Goal: Task Accomplishment & Management: Manage account settings

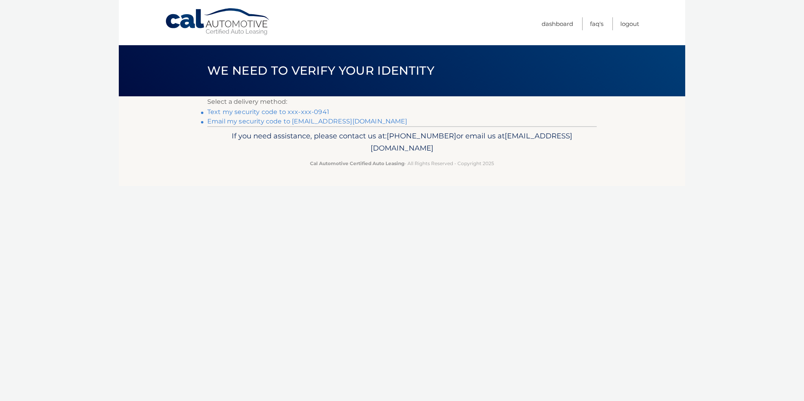
click at [291, 111] on link "Text my security code to xxx-xxx-0941" at bounding box center [268, 111] width 122 height 7
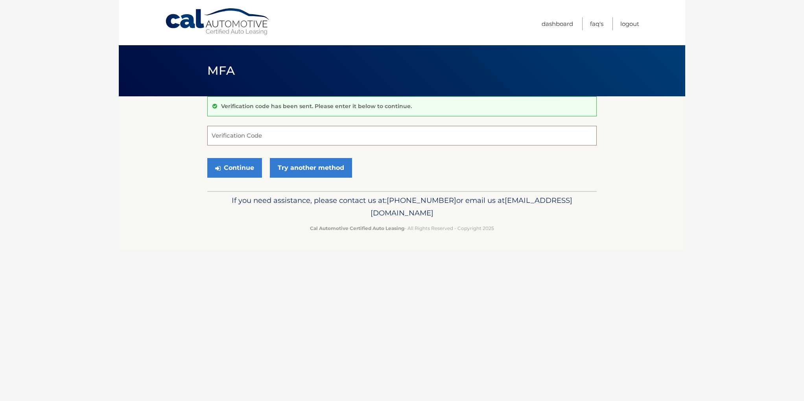
click at [253, 133] on input "Verification Code" at bounding box center [401, 136] width 389 height 20
type input "776171"
click at [244, 171] on button "Continue" at bounding box center [234, 168] width 55 height 20
click at [225, 172] on button "Continue" at bounding box center [234, 168] width 55 height 20
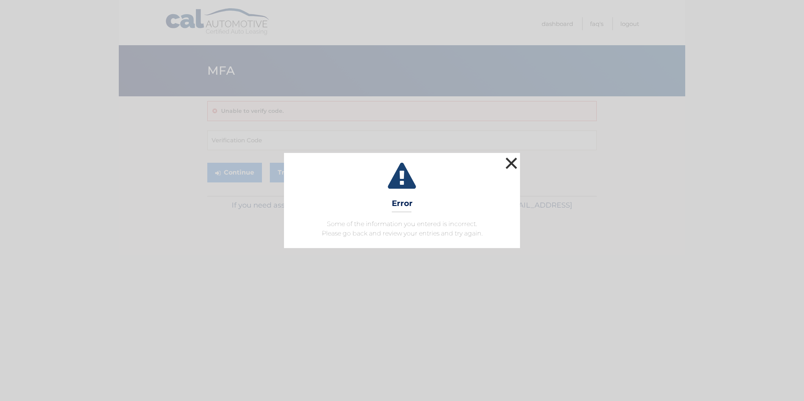
click at [509, 161] on button "×" at bounding box center [512, 163] width 16 height 16
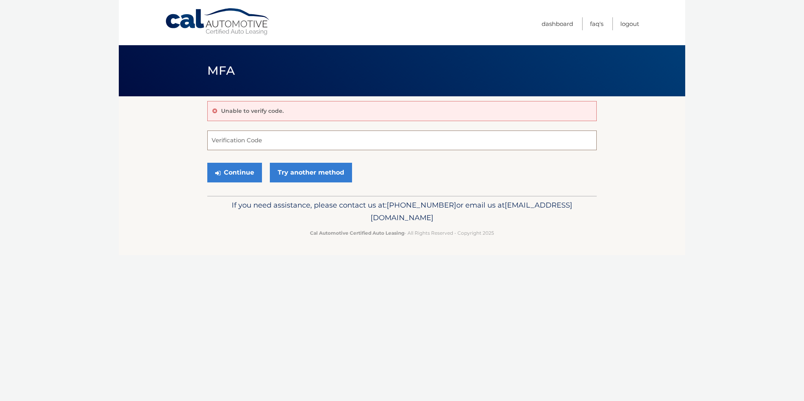
click at [228, 134] on input "Verification Code" at bounding box center [401, 141] width 389 height 20
type input "776171"
click at [243, 174] on button "Continue" at bounding box center [234, 173] width 55 height 20
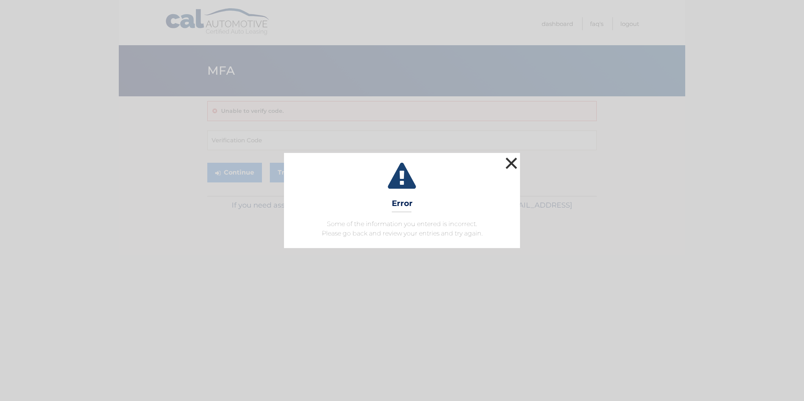
click at [514, 163] on button "×" at bounding box center [512, 163] width 16 height 16
click at [509, 161] on button "×" at bounding box center [512, 163] width 16 height 16
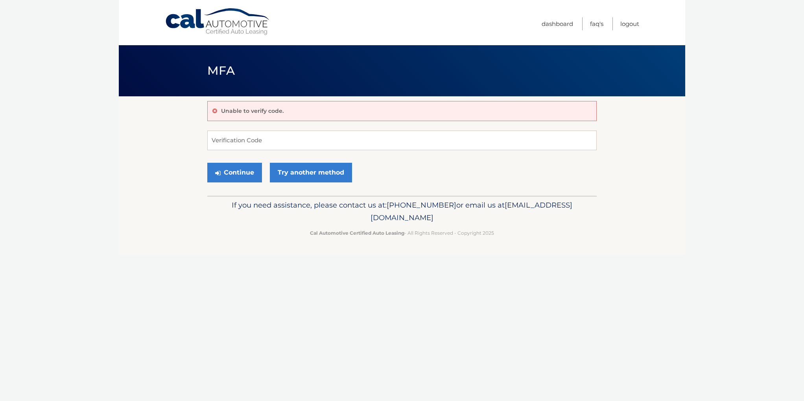
click at [633, 16] on ul "Dashboard FAQ's Logout" at bounding box center [591, 22] width 98 height 45
click at [632, 24] on link "Logout" at bounding box center [629, 23] width 19 height 13
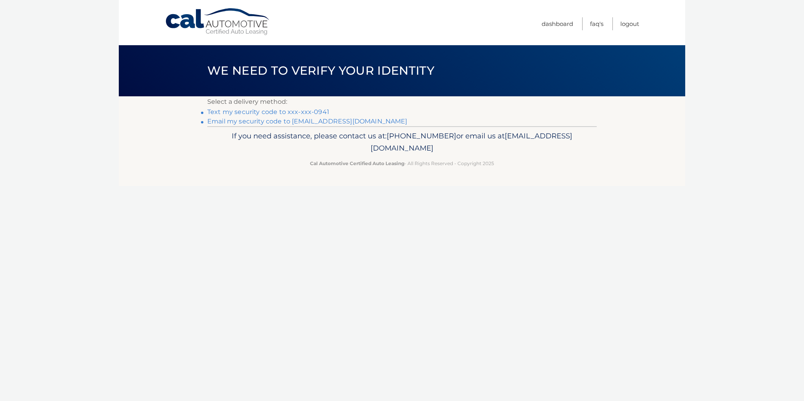
click at [289, 111] on link "Text my security code to xxx-xxx-0941" at bounding box center [268, 111] width 122 height 7
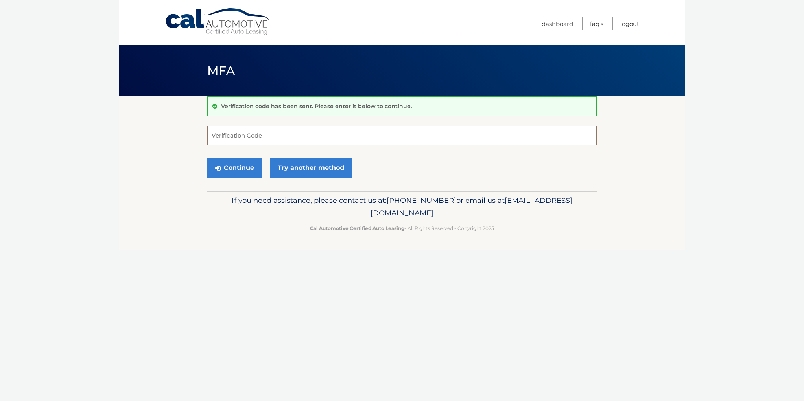
click at [218, 135] on input "Verification Code" at bounding box center [401, 136] width 389 height 20
type input "592770"
click at [235, 168] on button "Continue" at bounding box center [234, 168] width 55 height 20
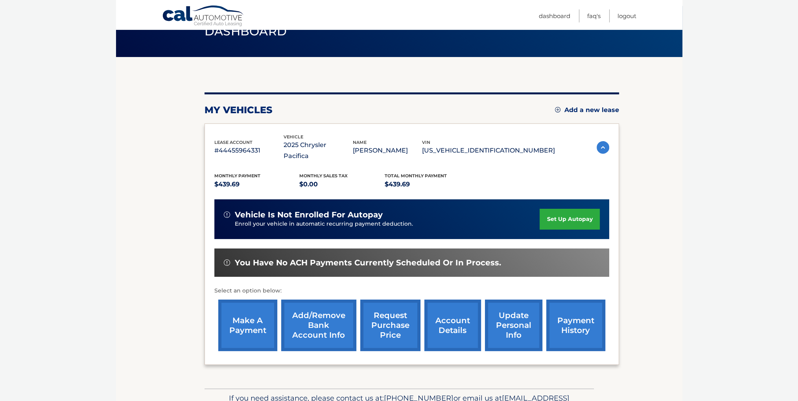
scroll to position [36, 0]
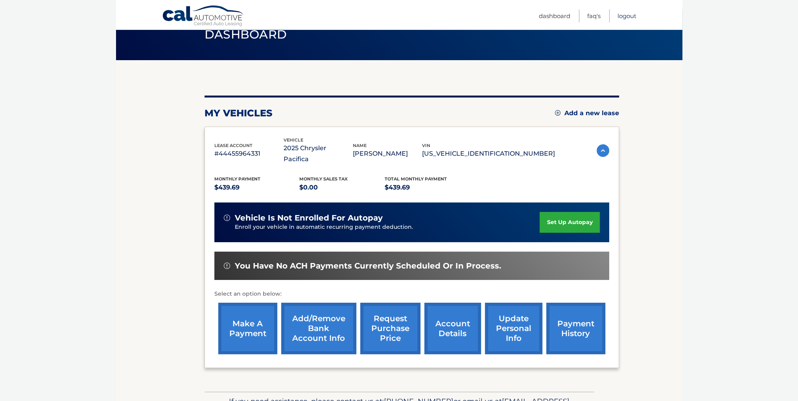
click at [623, 15] on link "Logout" at bounding box center [627, 15] width 19 height 13
